Goal: Obtain resource: Obtain resource

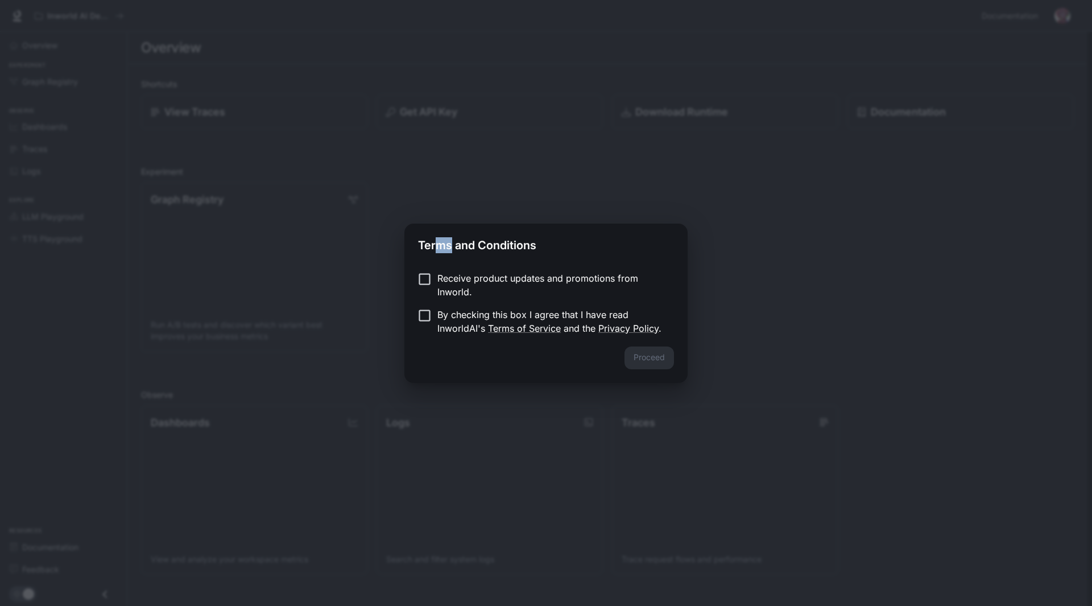
drag, startPoint x: 434, startPoint y: 255, endPoint x: 451, endPoint y: 256, distance: 17.1
click at [451, 255] on h2 "Terms and Conditions" at bounding box center [545, 242] width 283 height 39
click at [522, 253] on h2 "Terms and Conditions" at bounding box center [545, 242] width 283 height 39
click at [667, 354] on button "Proceed" at bounding box center [648, 357] width 49 height 23
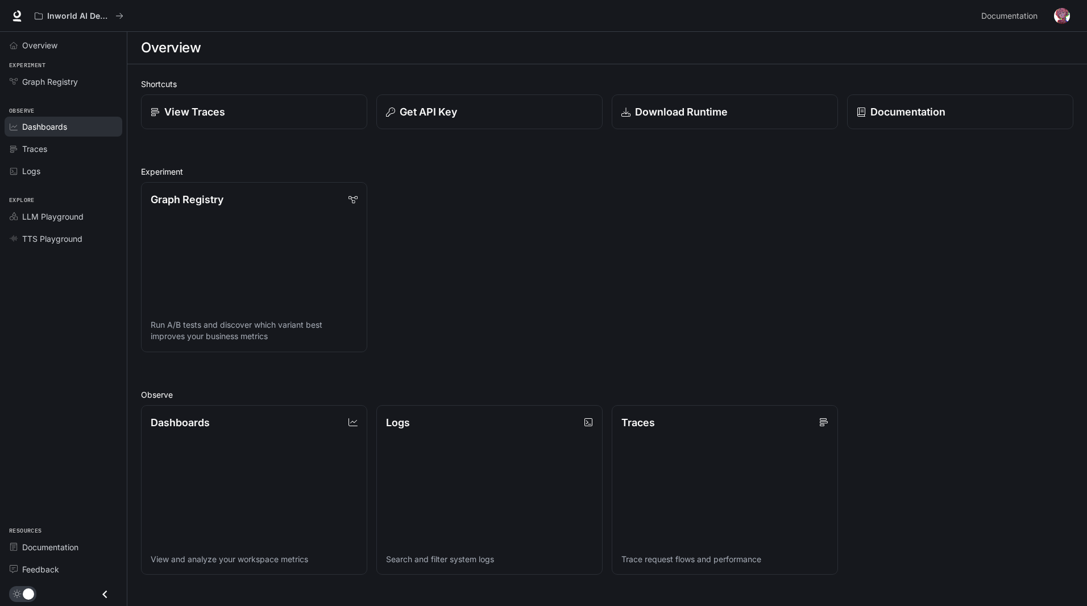
click at [75, 135] on link "Dashboards" at bounding box center [64, 127] width 118 height 20
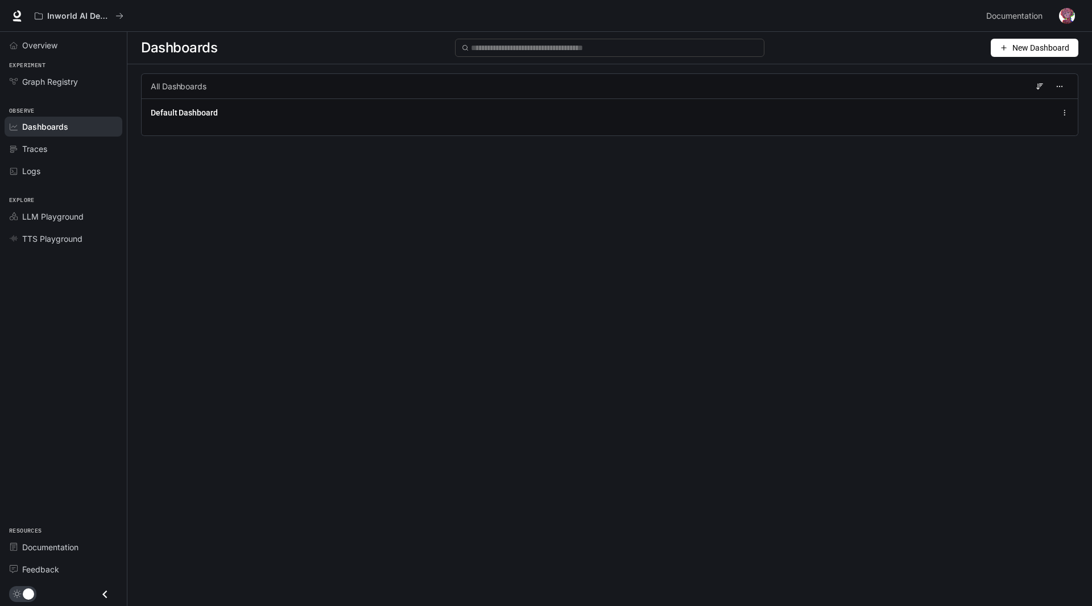
drag, startPoint x: 231, startPoint y: 142, endPoint x: 225, endPoint y: 140, distance: 7.0
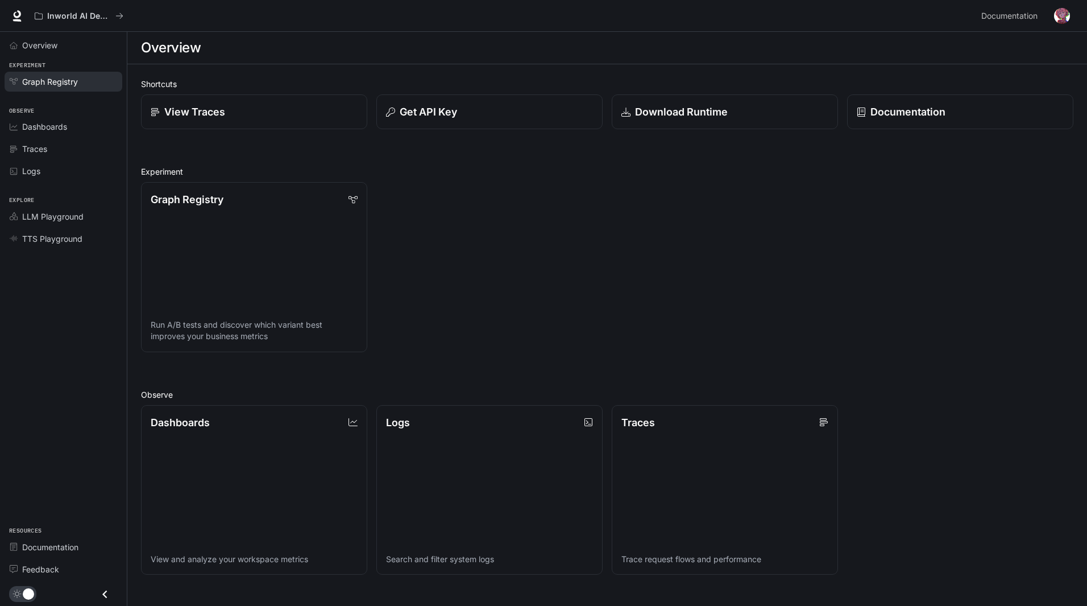
click at [78, 80] on span "Graph Registry" at bounding box center [50, 82] width 56 height 12
click at [69, 54] on link "Overview" at bounding box center [64, 45] width 118 height 20
click at [256, 105] on div "View Traces" at bounding box center [254, 111] width 209 height 15
click at [76, 5] on button "Inworld AI Demos" at bounding box center [79, 16] width 99 height 23
click at [454, 115] on p "Get API Key" at bounding box center [428, 111] width 58 height 15
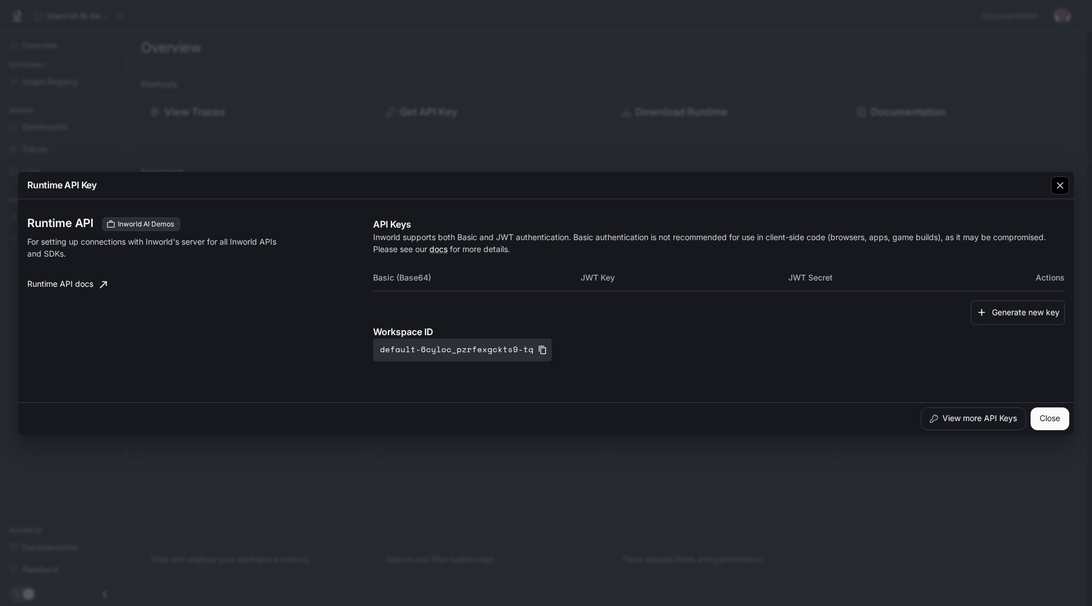
drag, startPoint x: 1052, startPoint y: 193, endPoint x: 1061, endPoint y: 186, distance: 11.4
click at [1054, 193] on div "button" at bounding box center [1060, 185] width 18 height 18
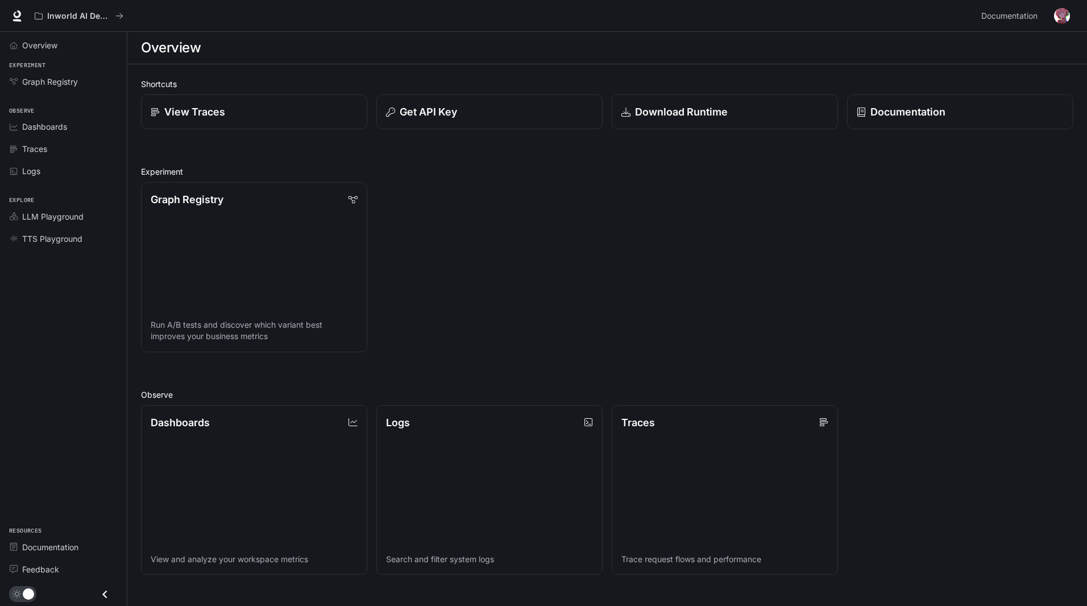
click at [703, 135] on div "Shortcuts View Traces Get API Key Download Runtime Documentation Experiment Gra…" at bounding box center [607, 437] width 932 height 719
click at [106, 593] on icon "Close drawer" at bounding box center [104, 593] width 15 height 15
